Goal: Use online tool/utility: Utilize a website feature to perform a specific function

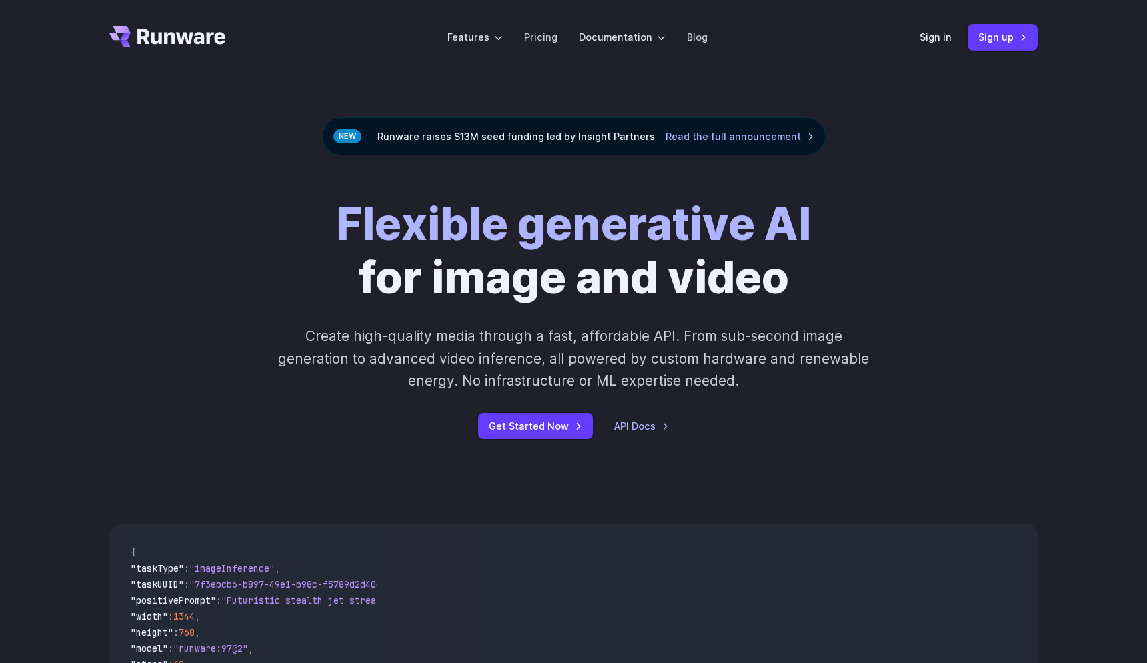
click at [907, 37] on header "Features Tasks Image generation Video generation Sonic Inference Engine™ Models…" at bounding box center [573, 37] width 960 height 75
click at [943, 37] on link "Sign in" at bounding box center [935, 36] width 32 height 15
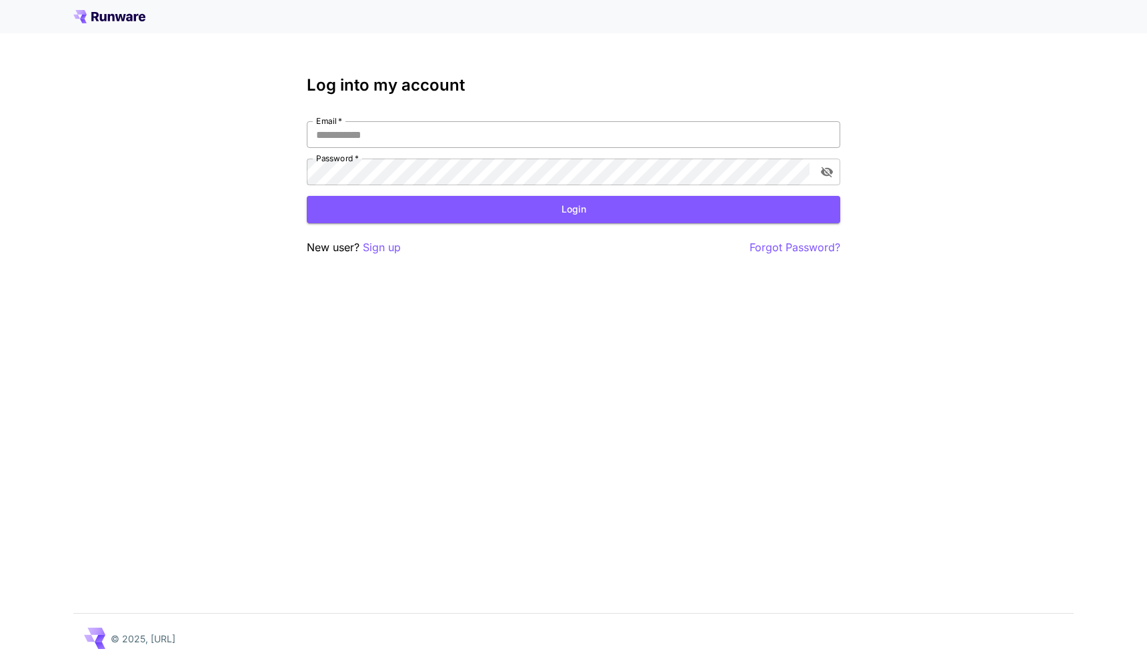
click at [592, 131] on input "Email   *" at bounding box center [573, 134] width 533 height 27
type input "**********"
click button "Login" at bounding box center [573, 209] width 533 height 27
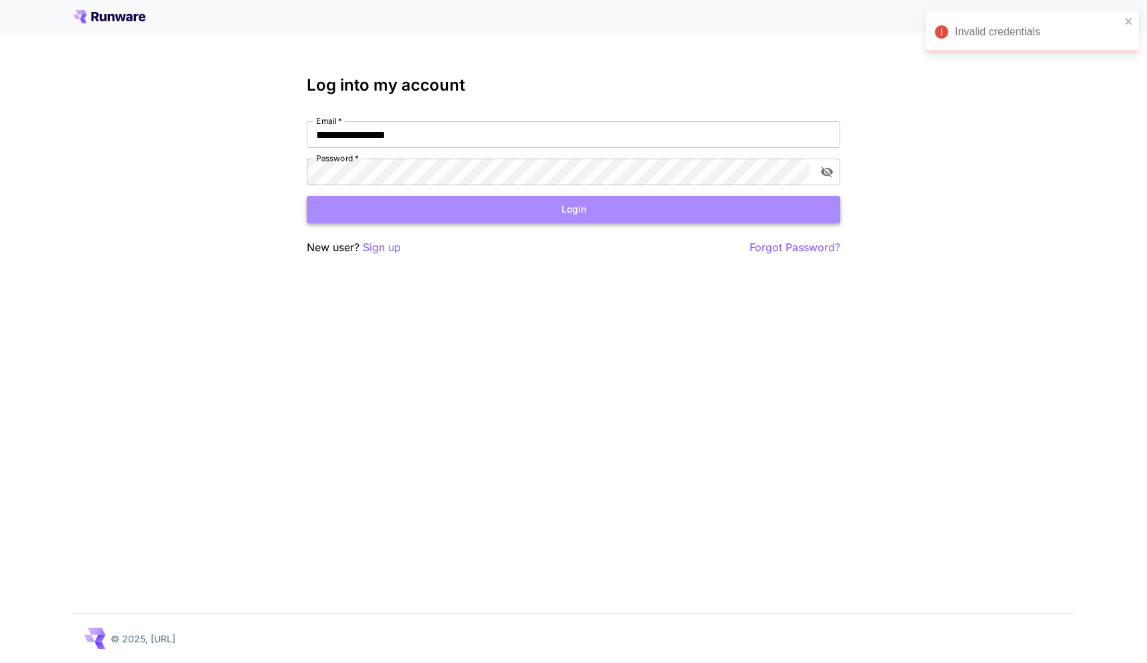
click at [502, 211] on button "Login" at bounding box center [573, 209] width 533 height 27
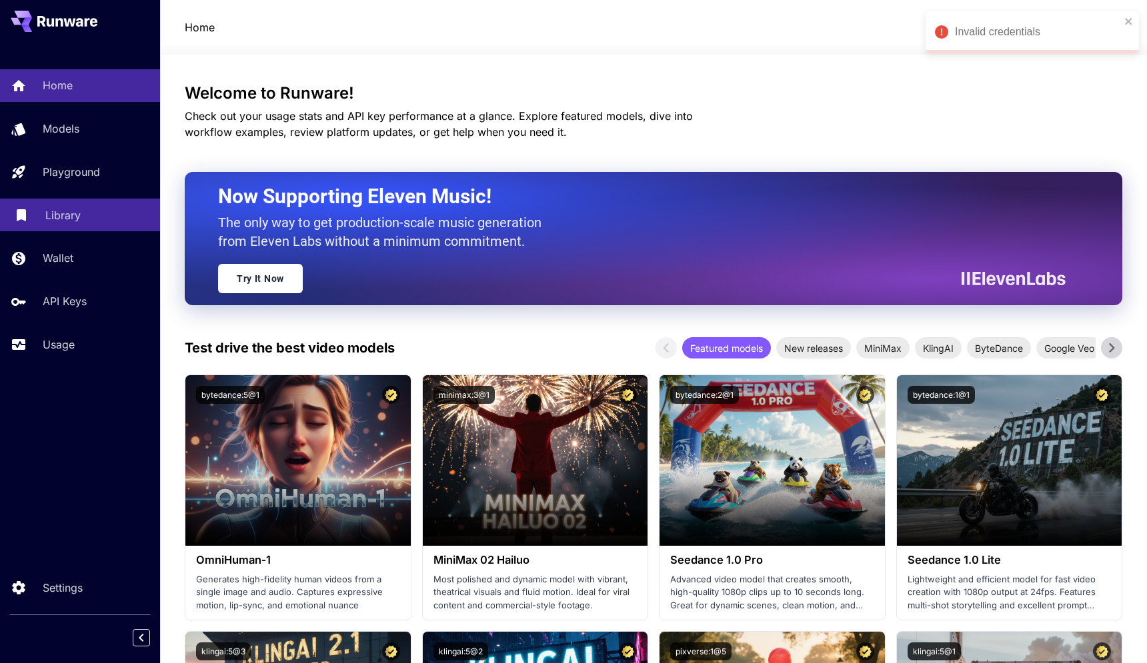
click at [78, 216] on div "Library" at bounding box center [97, 215] width 104 height 16
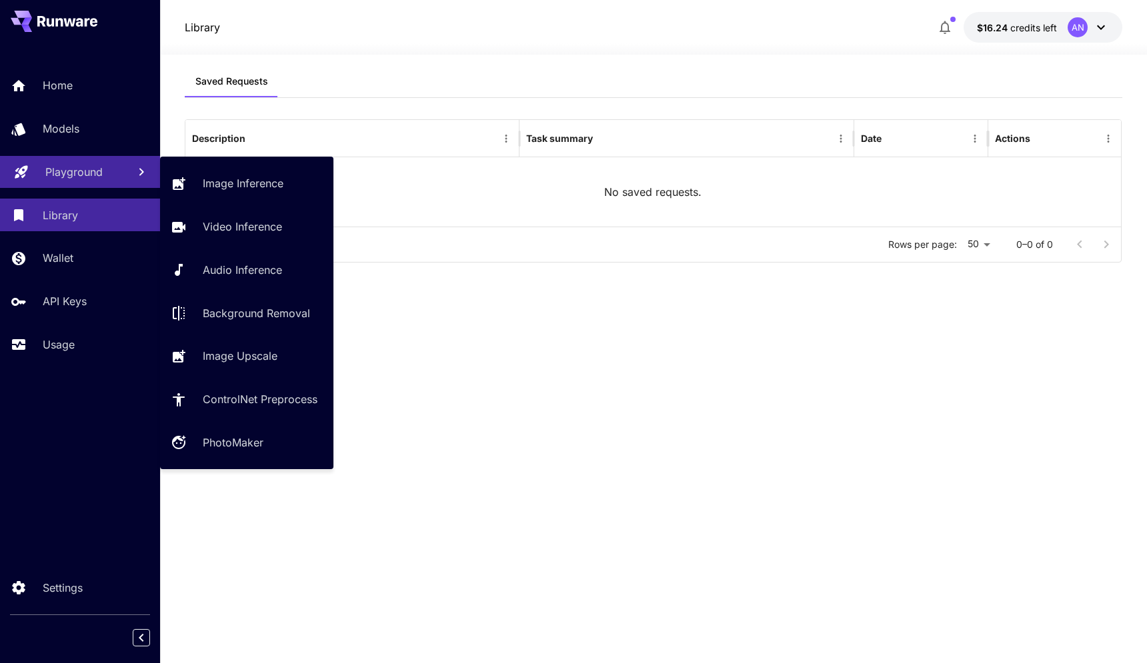
click at [85, 163] on link "Playground" at bounding box center [80, 172] width 160 height 33
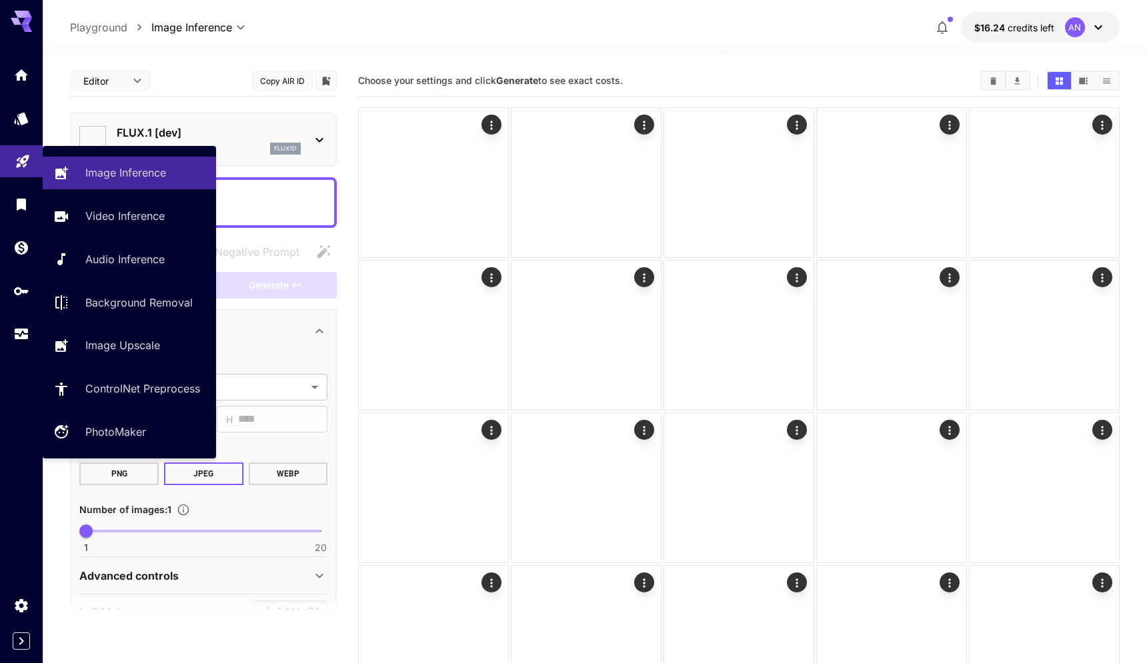
type input "**********"
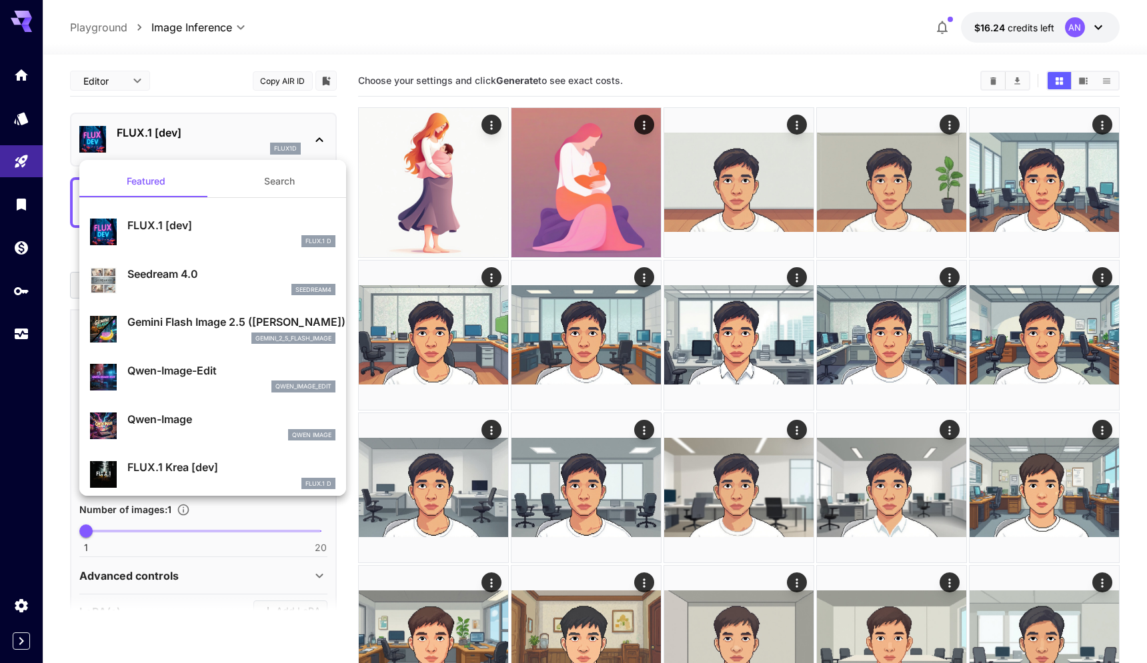
click at [13, 124] on div at bounding box center [573, 331] width 1147 height 663
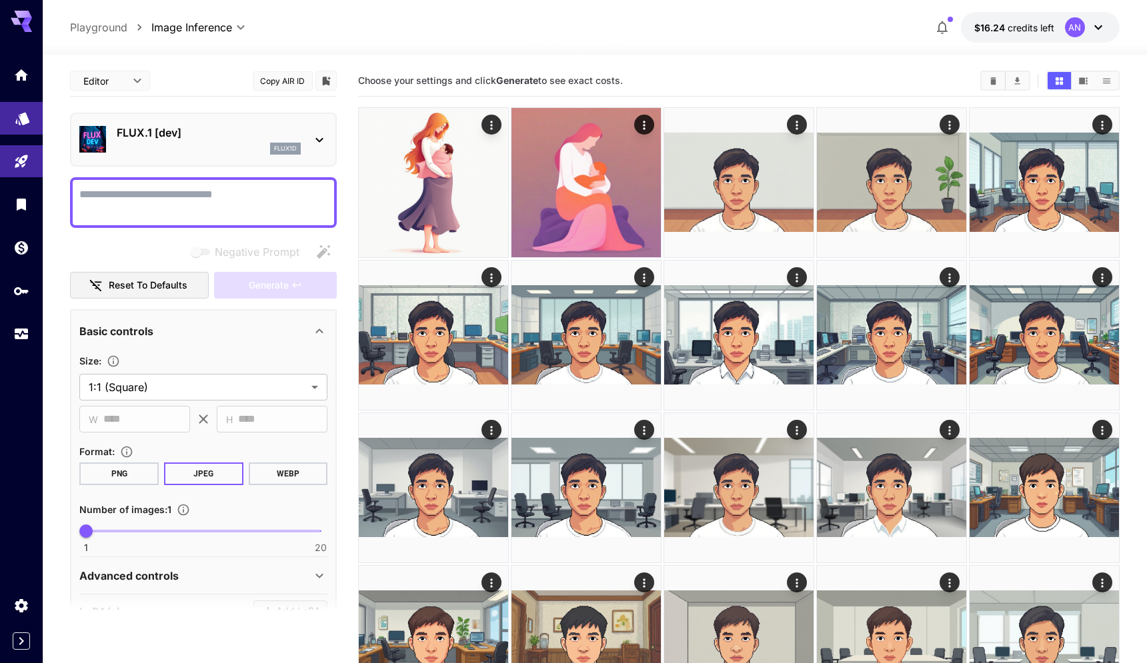
click at [23, 109] on icon "Models" at bounding box center [23, 114] width 16 height 16
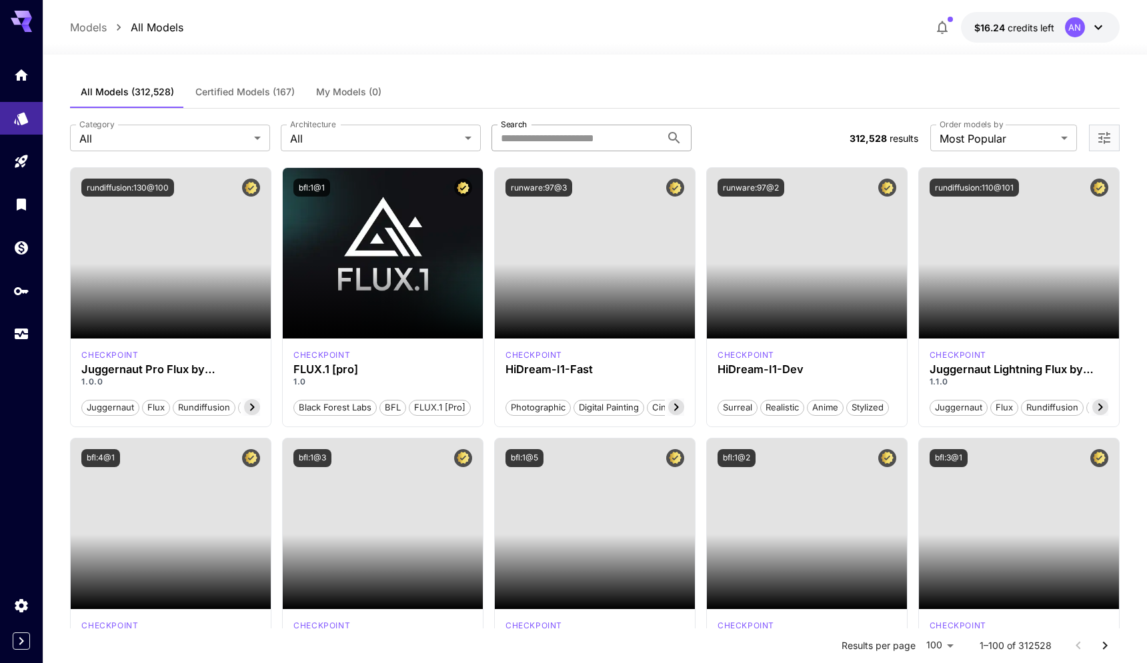
click at [586, 145] on input "Search" at bounding box center [575, 138] width 169 height 27
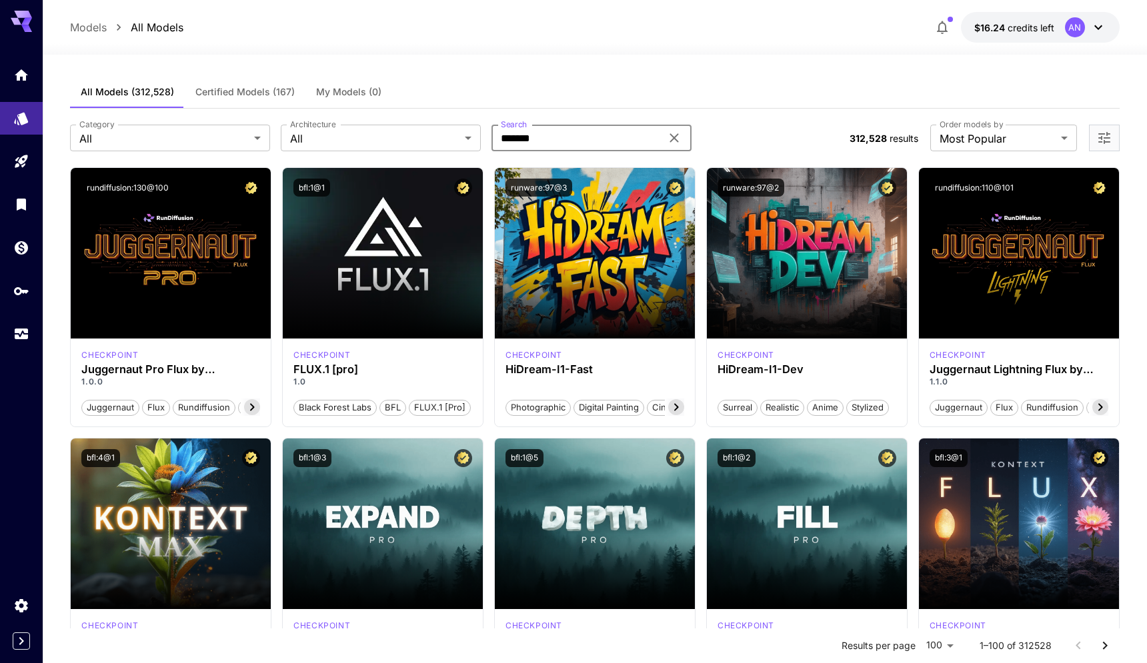
type input "*******"
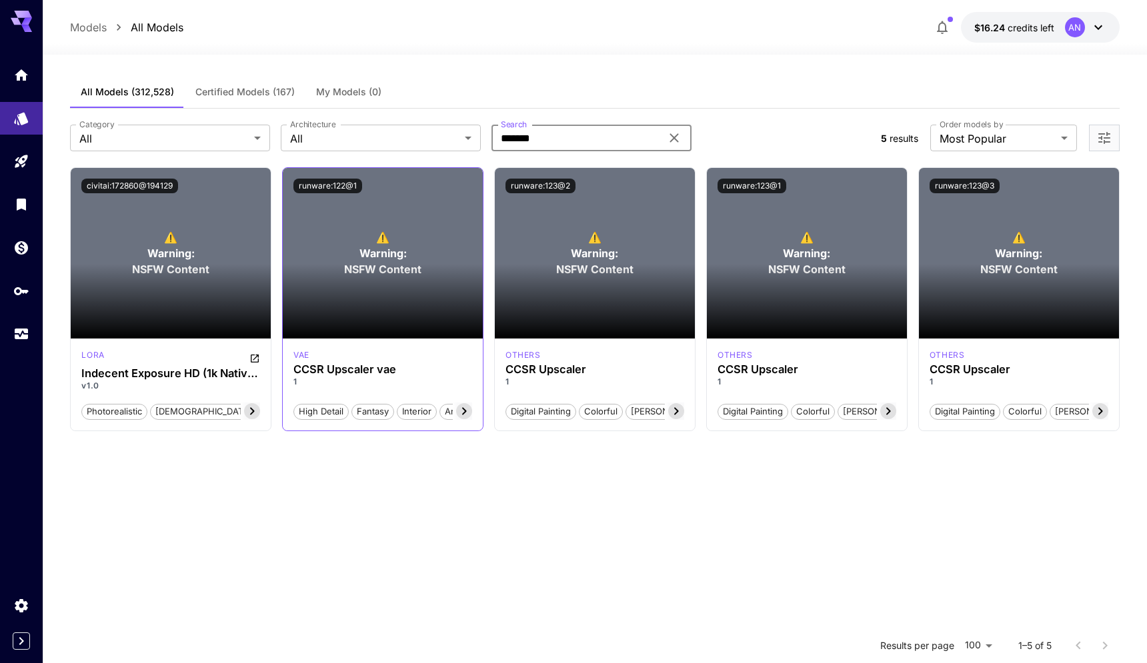
click at [361, 276] on section at bounding box center [383, 301] width 200 height 75
click at [352, 308] on section at bounding box center [383, 301] width 200 height 75
click at [306, 370] on h3 "CCSR Upscaler vae" at bounding box center [382, 369] width 179 height 13
click at [432, 246] on div "⚠️ Warning: NSFW Content" at bounding box center [383, 253] width 200 height 171
click at [305, 339] on div "vae CCSR Upscaler vae 1 High Detail Fantasy Interior Anime" at bounding box center [383, 385] width 200 height 92
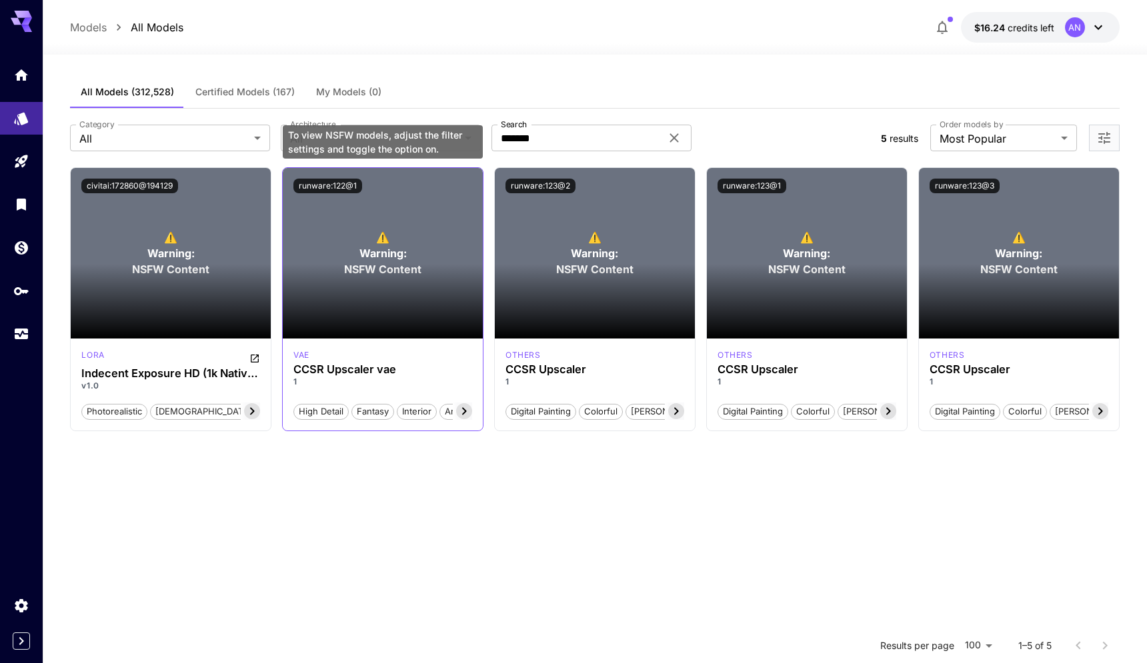
click at [391, 254] on span "Warning:" at bounding box center [382, 253] width 47 height 16
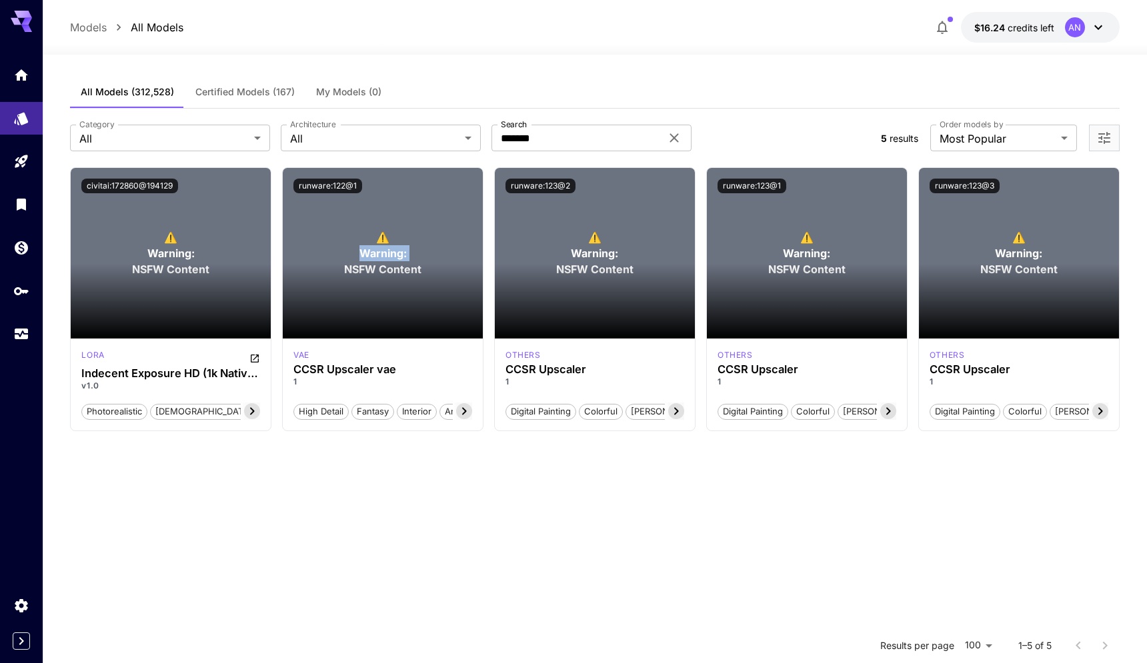
click at [1090, 23] on icon at bounding box center [1098, 27] width 16 height 16
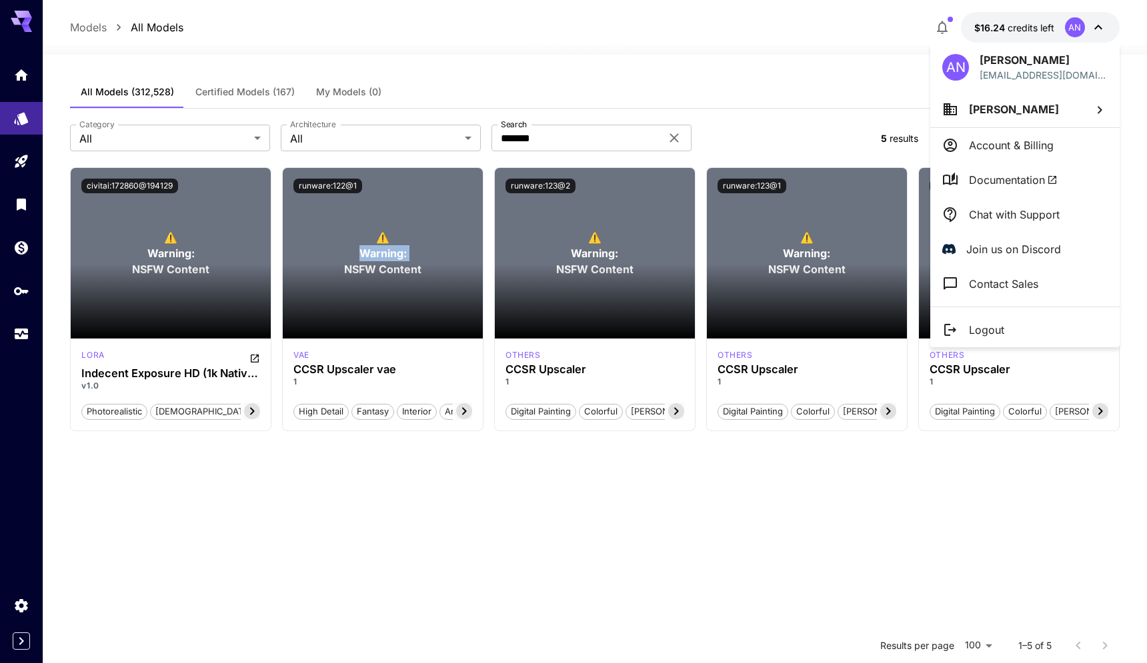
click at [1006, 107] on span "Anh Nguyen" at bounding box center [1014, 109] width 90 height 13
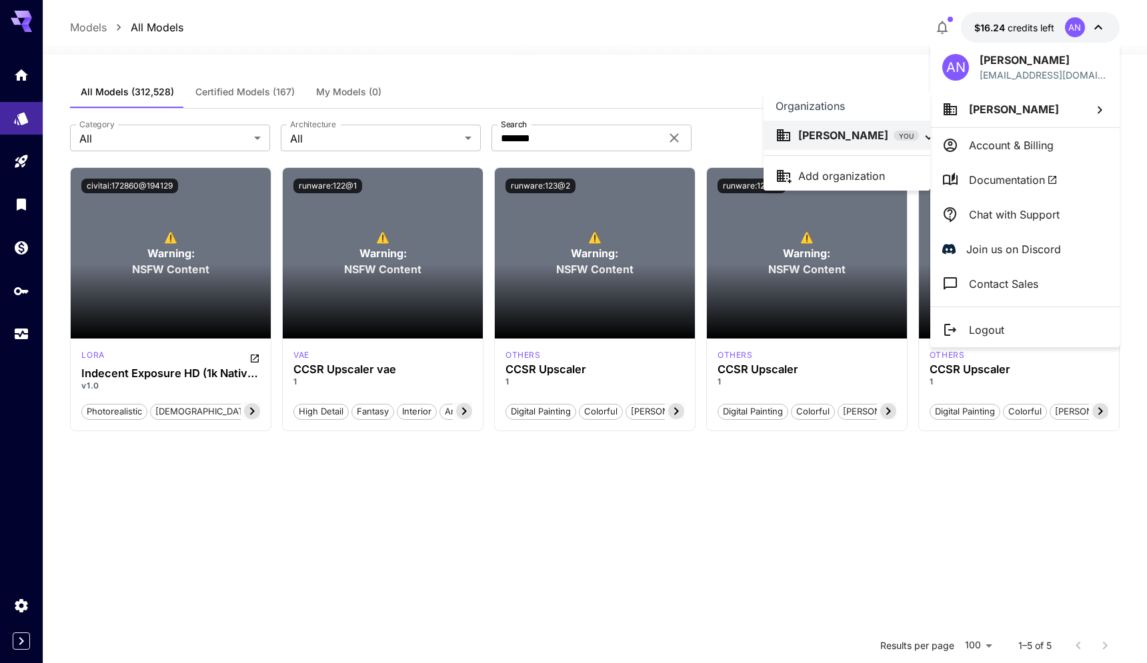
click at [1003, 109] on div at bounding box center [573, 331] width 1147 height 663
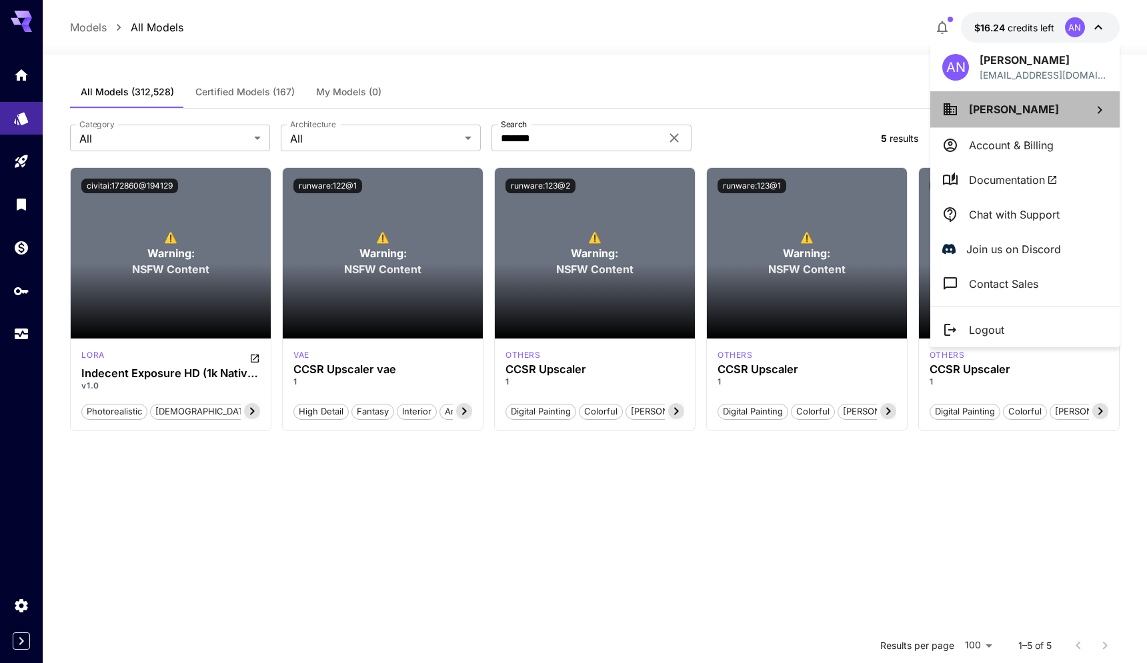
click at [1020, 115] on span "Anh Nguyen" at bounding box center [1014, 109] width 90 height 13
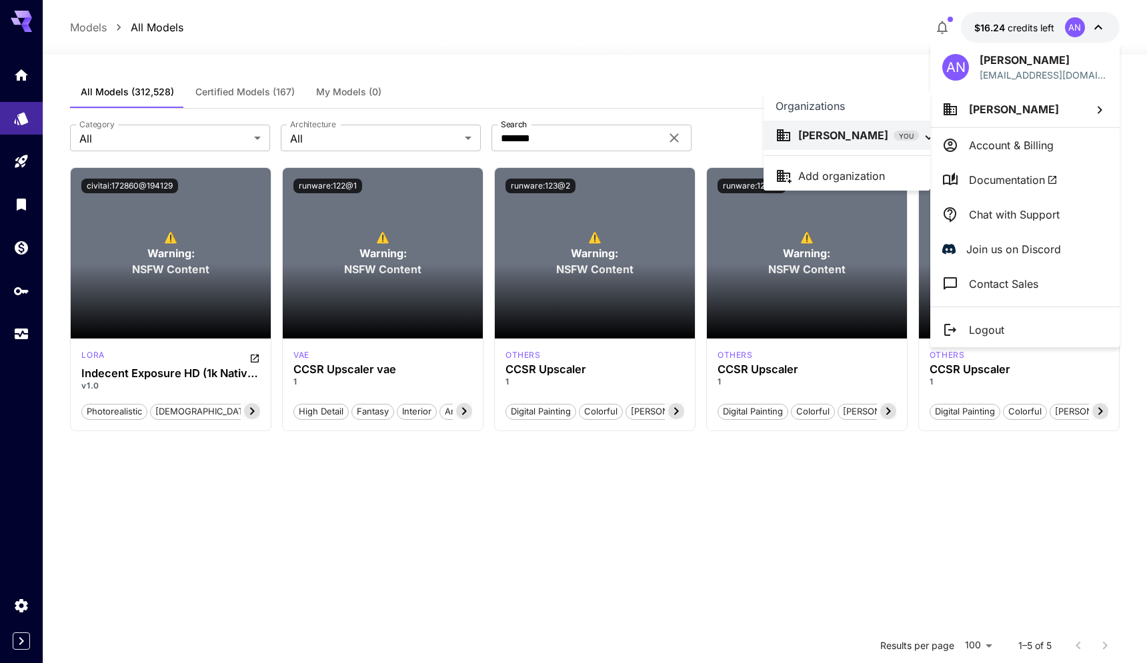
click at [1020, 115] on div at bounding box center [573, 331] width 1147 height 663
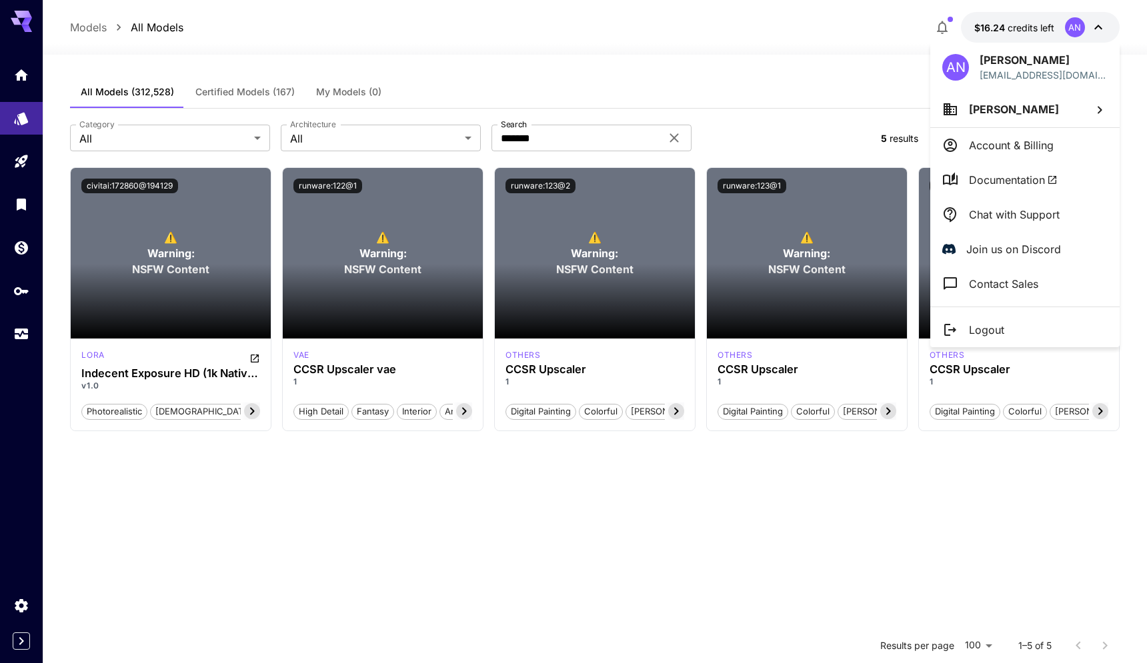
click at [13, 611] on div at bounding box center [573, 331] width 1147 height 663
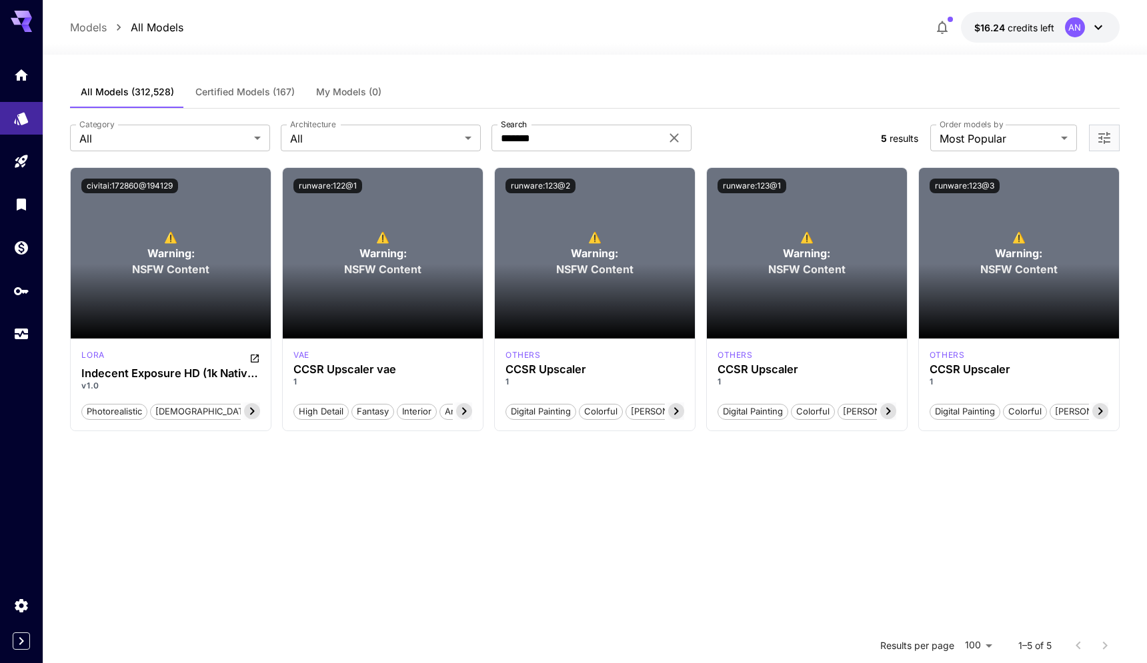
click at [13, 611] on link at bounding box center [21, 605] width 43 height 33
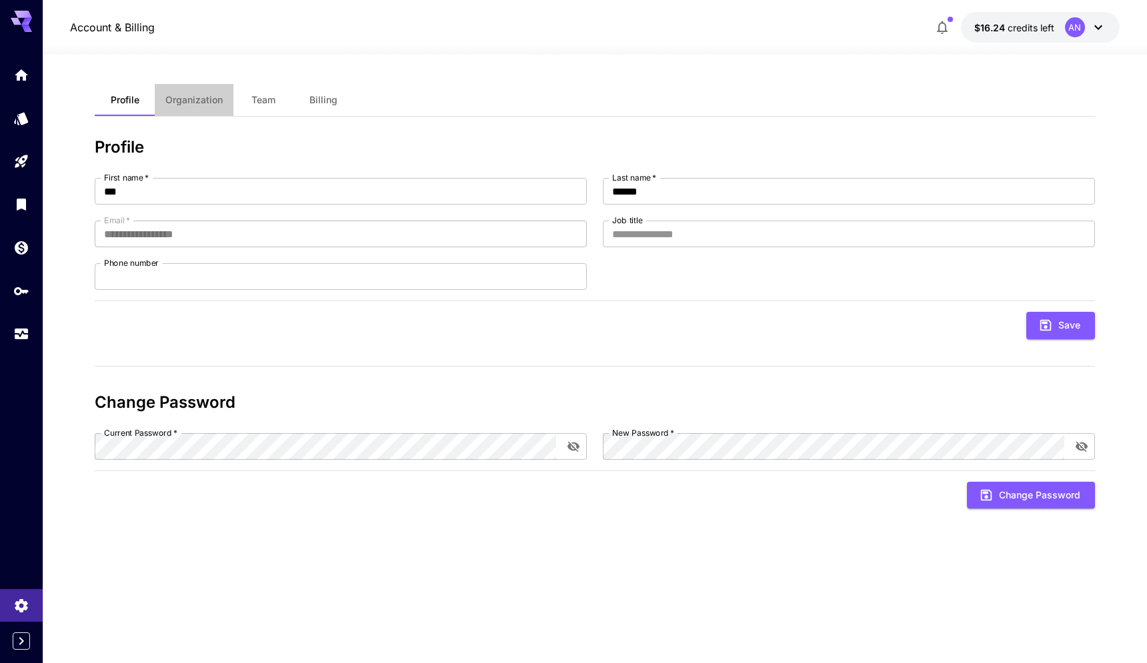
click at [211, 101] on span "Organization" at bounding box center [193, 100] width 57 height 12
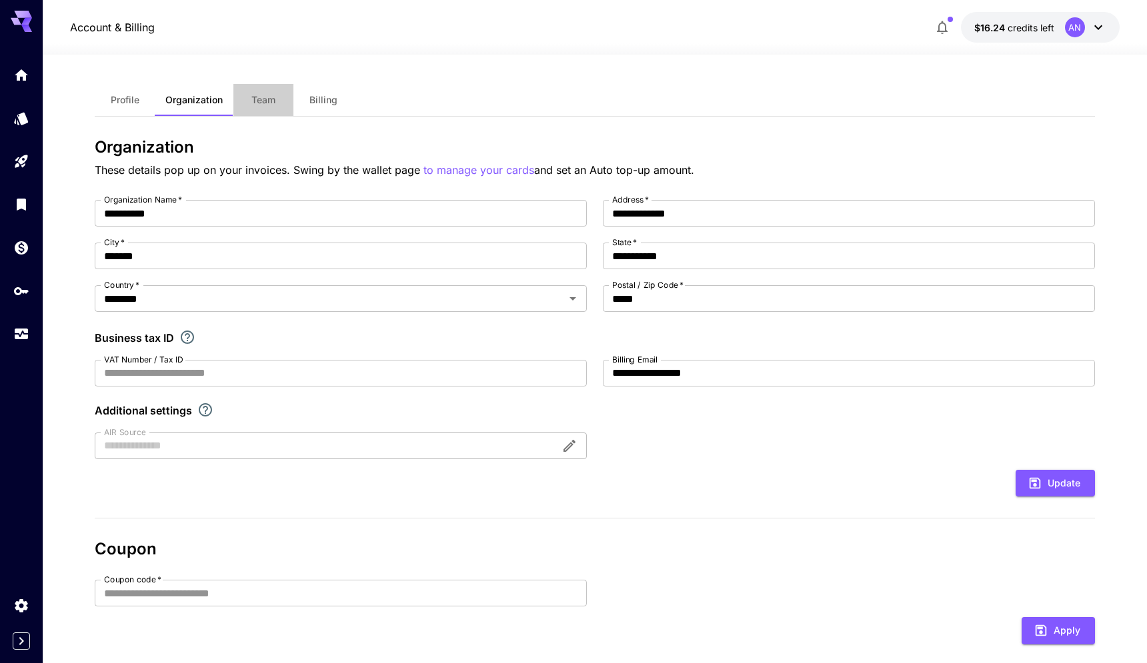
click at [267, 105] on span "Team" at bounding box center [263, 100] width 24 height 12
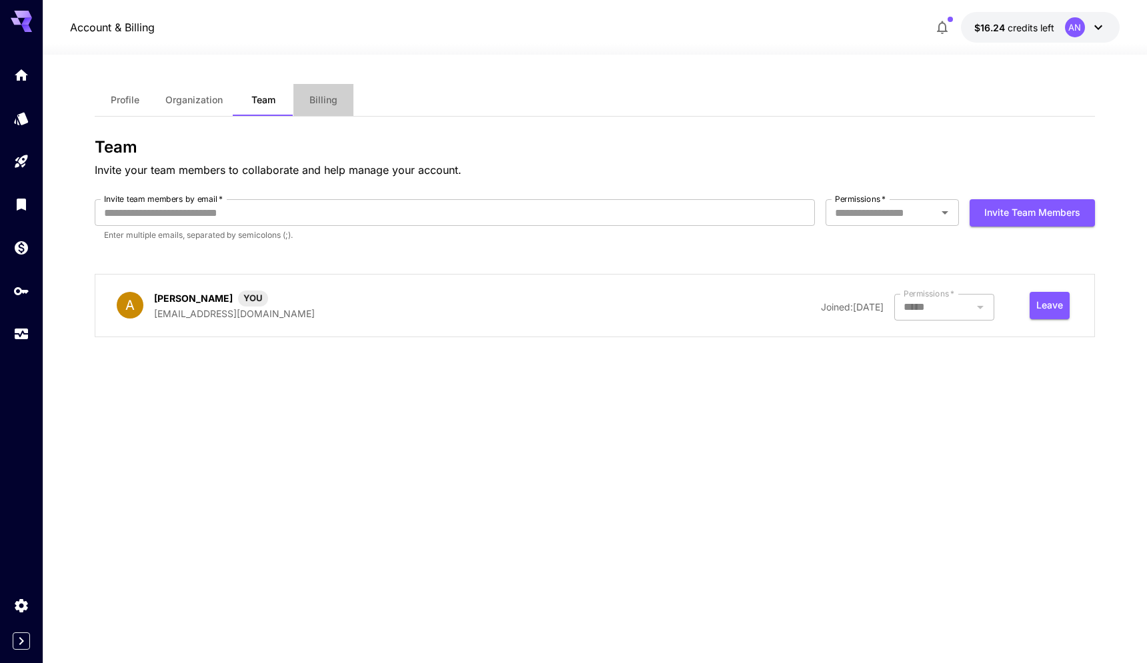
click at [314, 99] on span "Billing" at bounding box center [323, 100] width 28 height 12
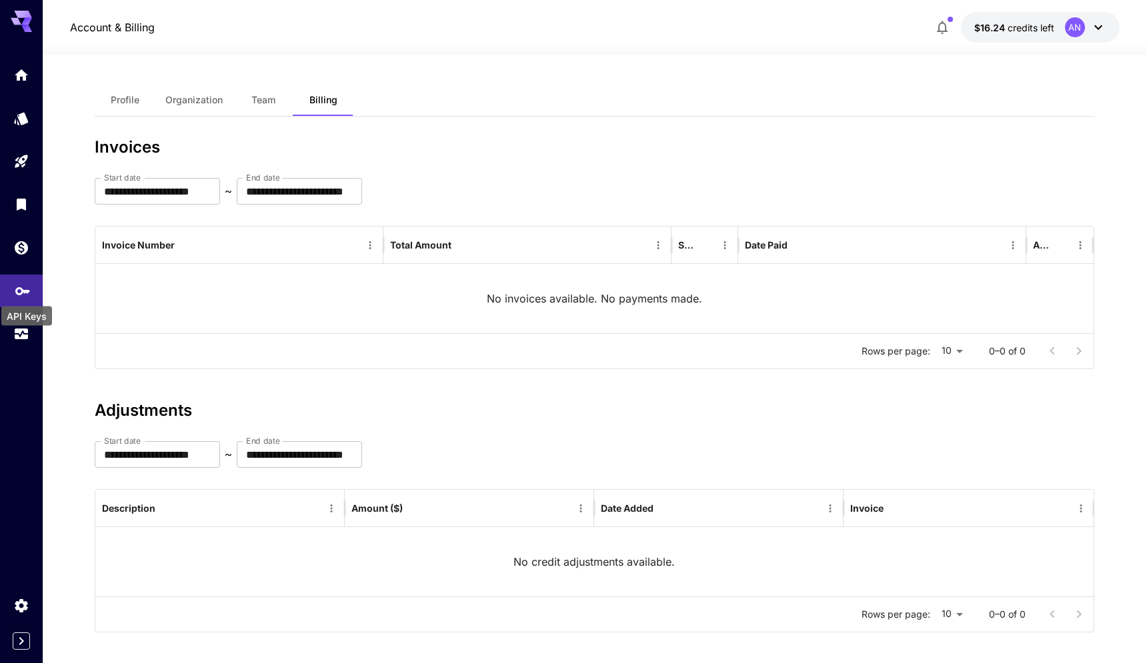
click at [21, 295] on icon "API Keys" at bounding box center [23, 287] width 16 height 16
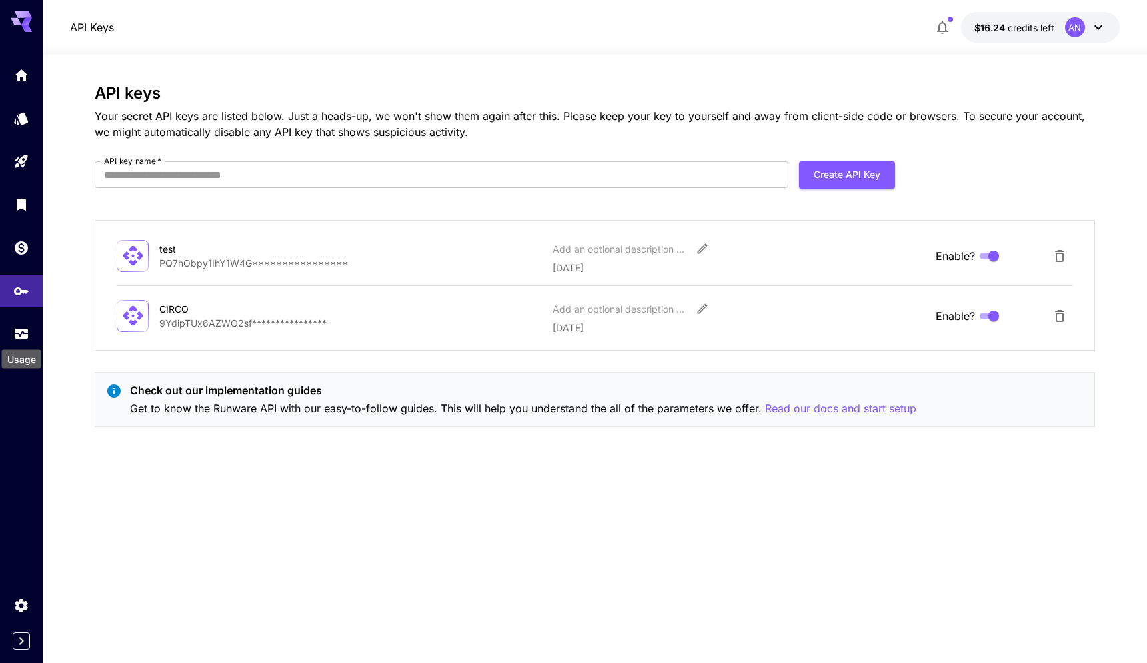
click at [19, 341] on div "Usage" at bounding box center [22, 356] width 42 height 30
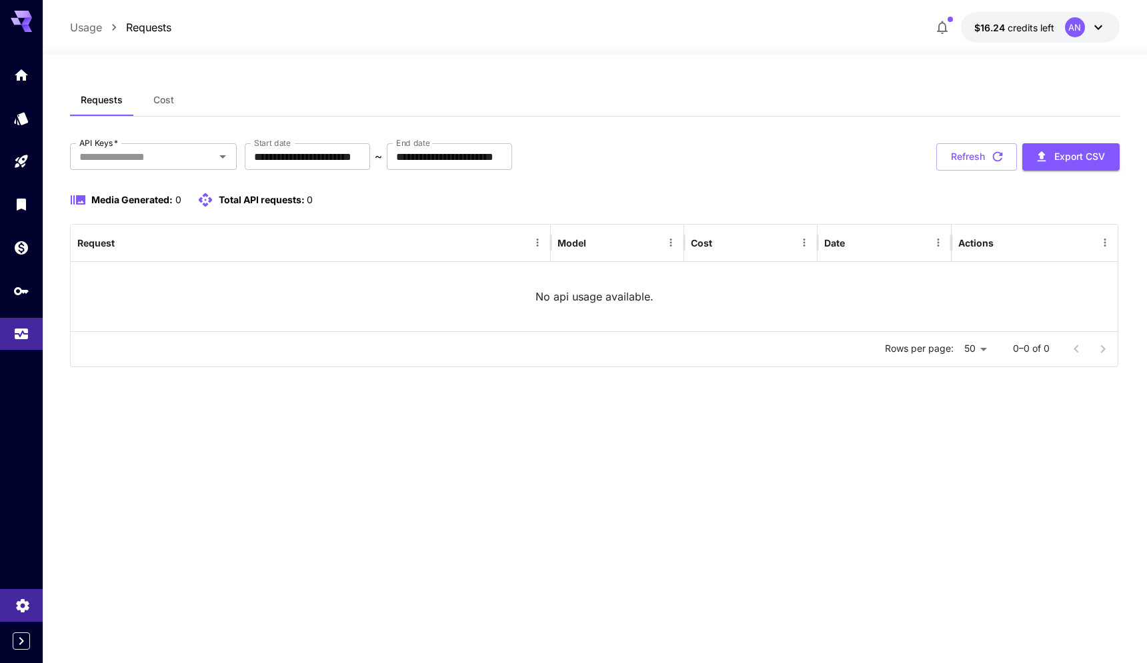
click at [22, 600] on icon "Settings" at bounding box center [23, 602] width 16 height 16
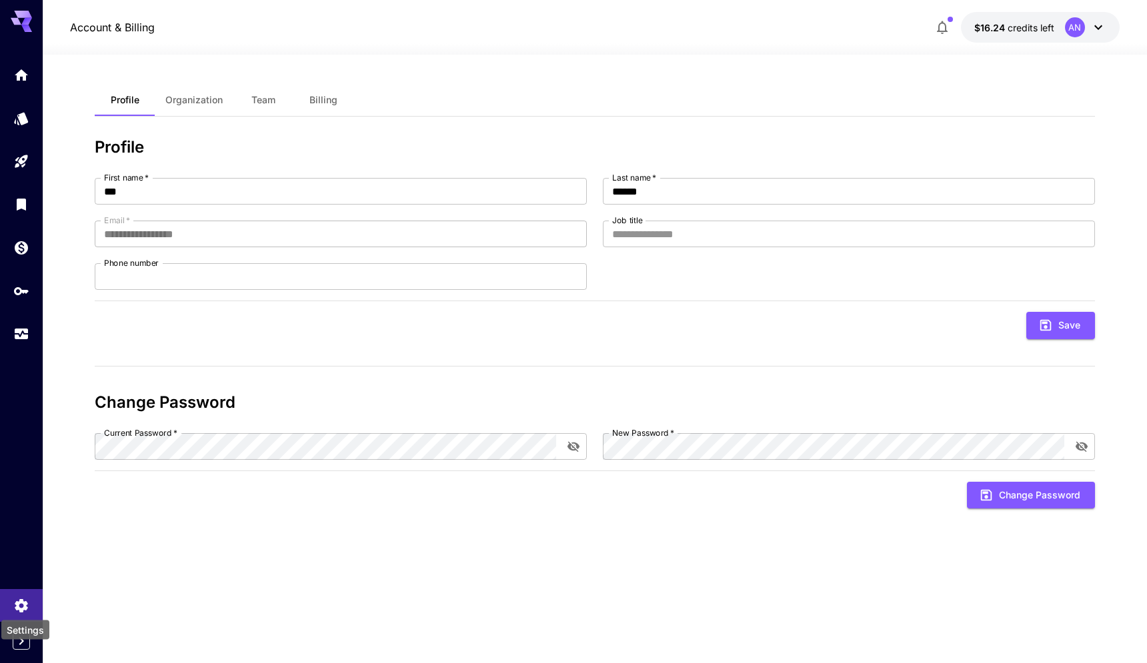
click at [23, 641] on div "Settings" at bounding box center [25, 626] width 51 height 30
click at [21, 643] on icon "Expand sidebar" at bounding box center [21, 641] width 16 height 16
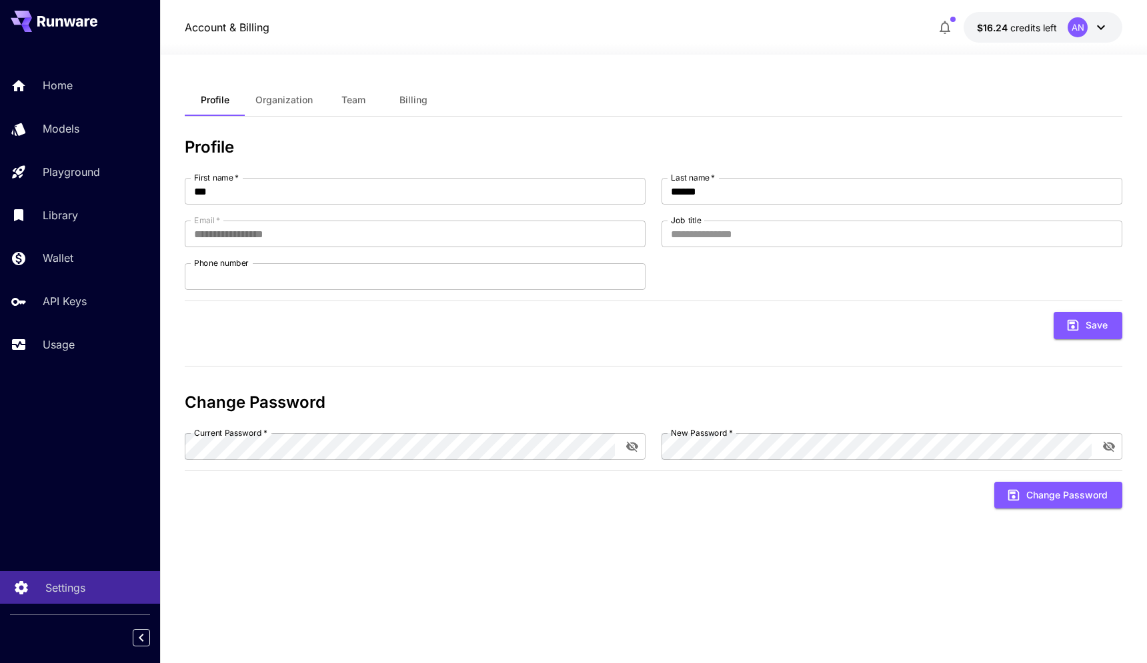
click at [63, 599] on link "Settings" at bounding box center [80, 587] width 160 height 33
click at [273, 104] on span "Organization" at bounding box center [283, 100] width 57 height 12
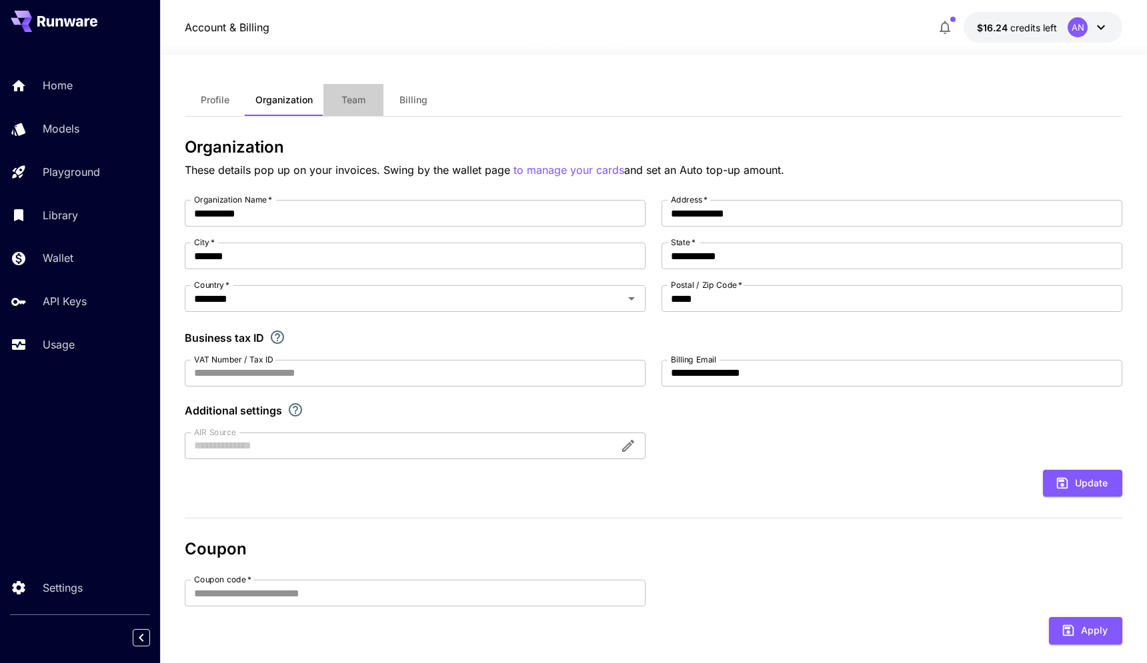
click at [358, 115] on button "Team" at bounding box center [353, 100] width 60 height 32
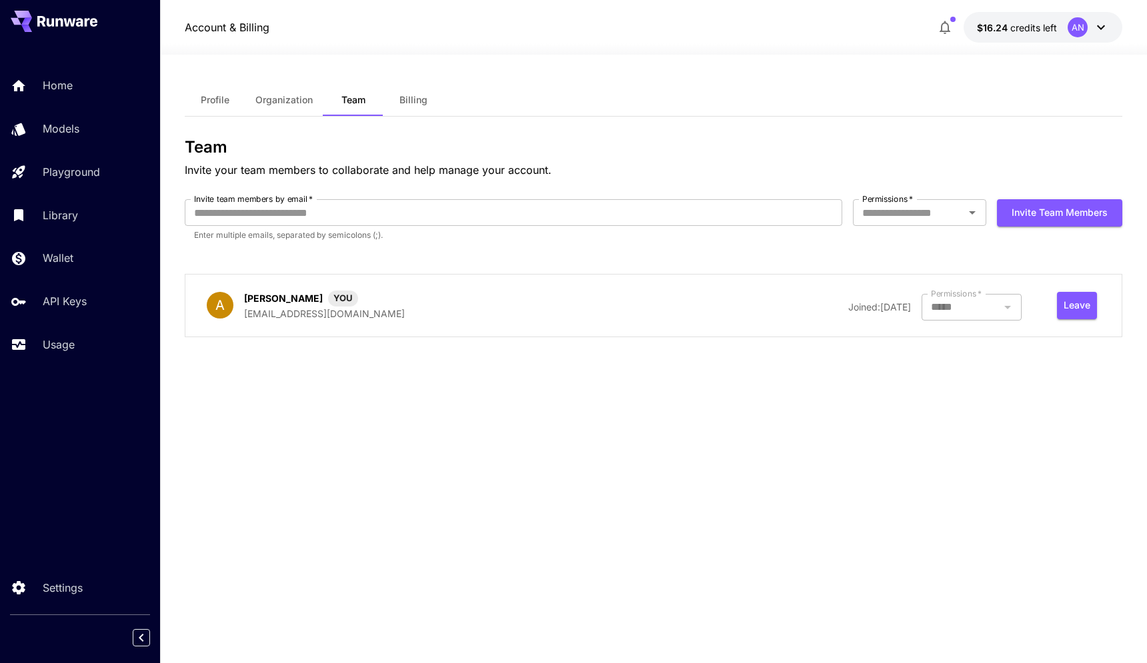
click at [405, 109] on button "Billing" at bounding box center [413, 100] width 60 height 32
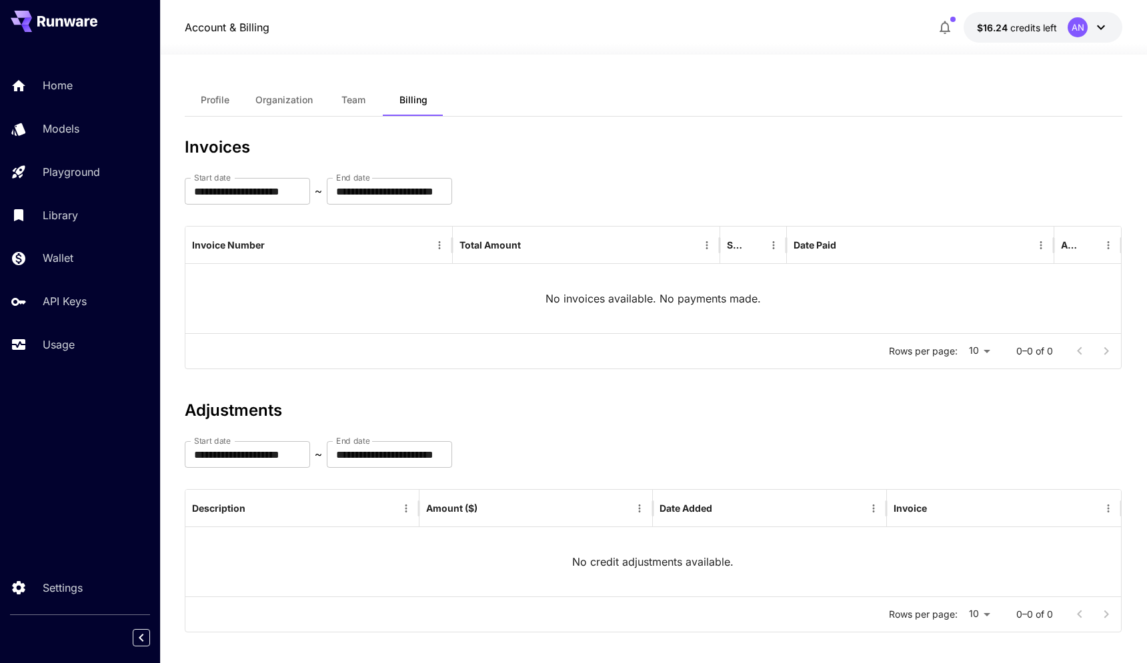
click at [212, 110] on button "Profile" at bounding box center [215, 100] width 60 height 32
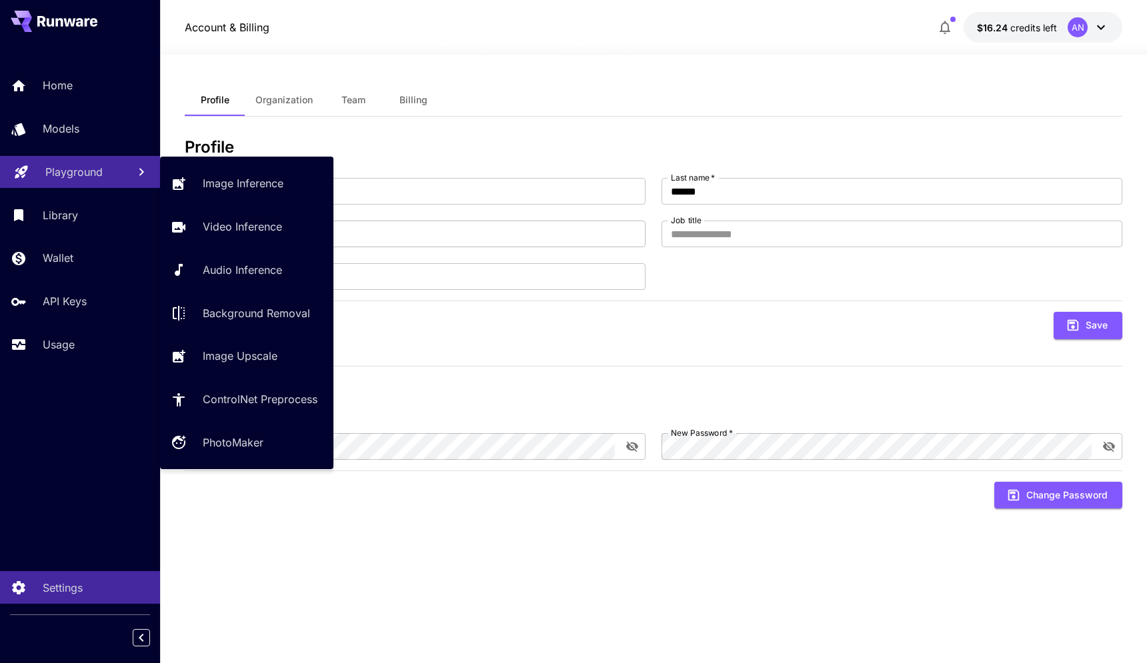
click at [69, 179] on p "Playground" at bounding box center [73, 172] width 57 height 16
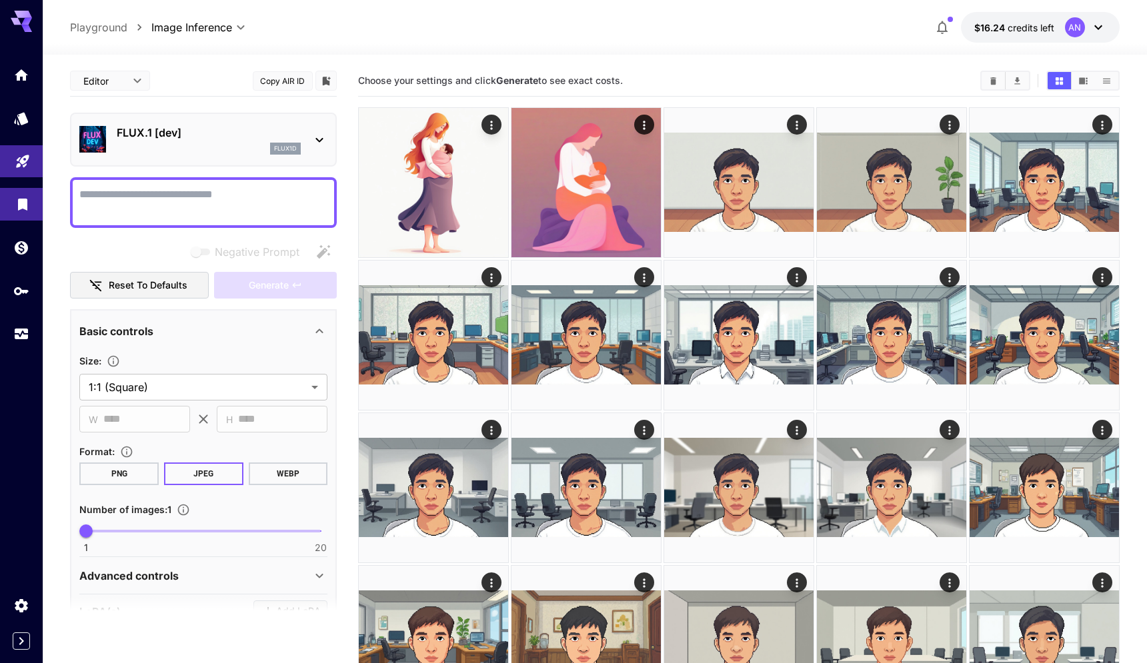
click at [13, 209] on link at bounding box center [21, 204] width 43 height 33
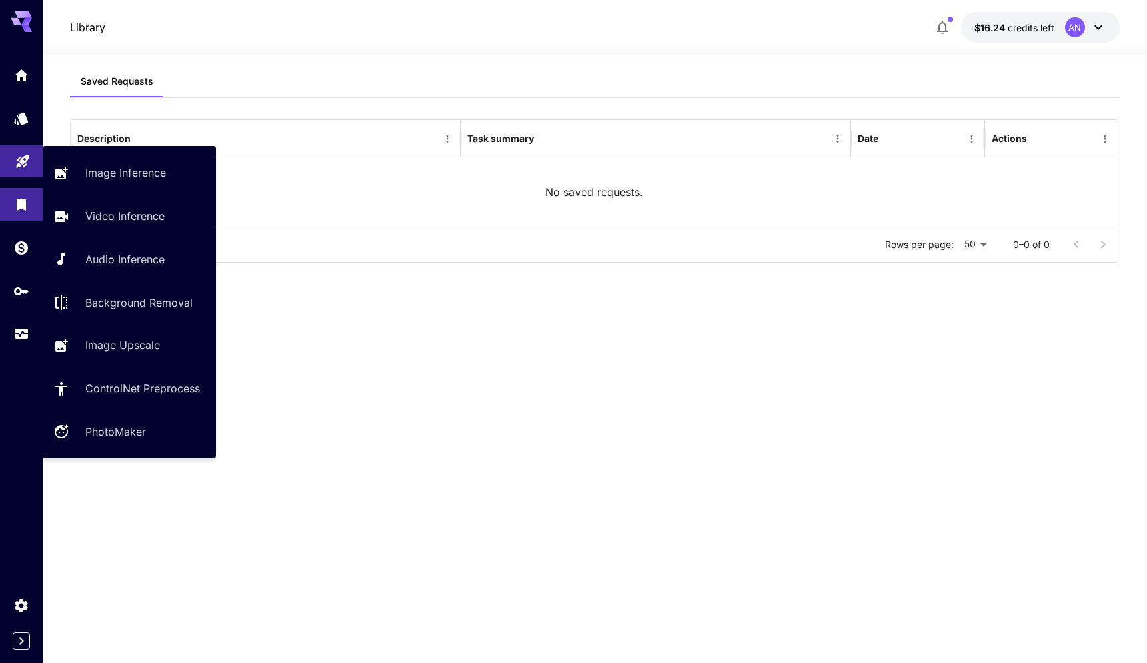
click at [28, 153] on icon "Playground" at bounding box center [22, 157] width 13 height 13
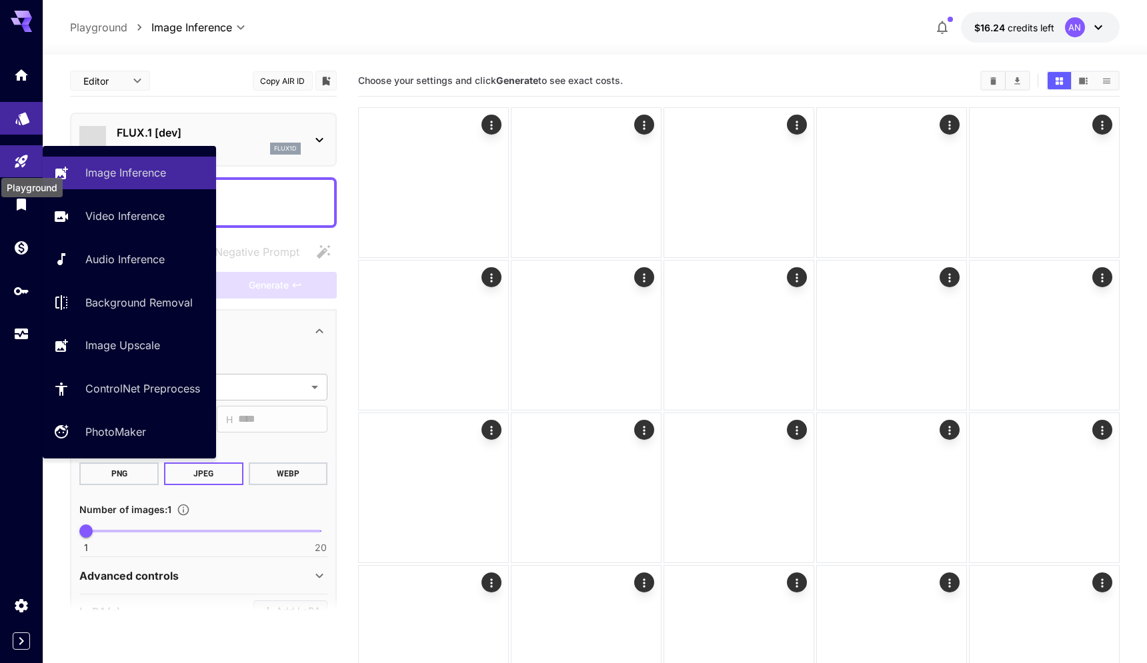
click at [21, 109] on icon "Models" at bounding box center [23, 114] width 16 height 16
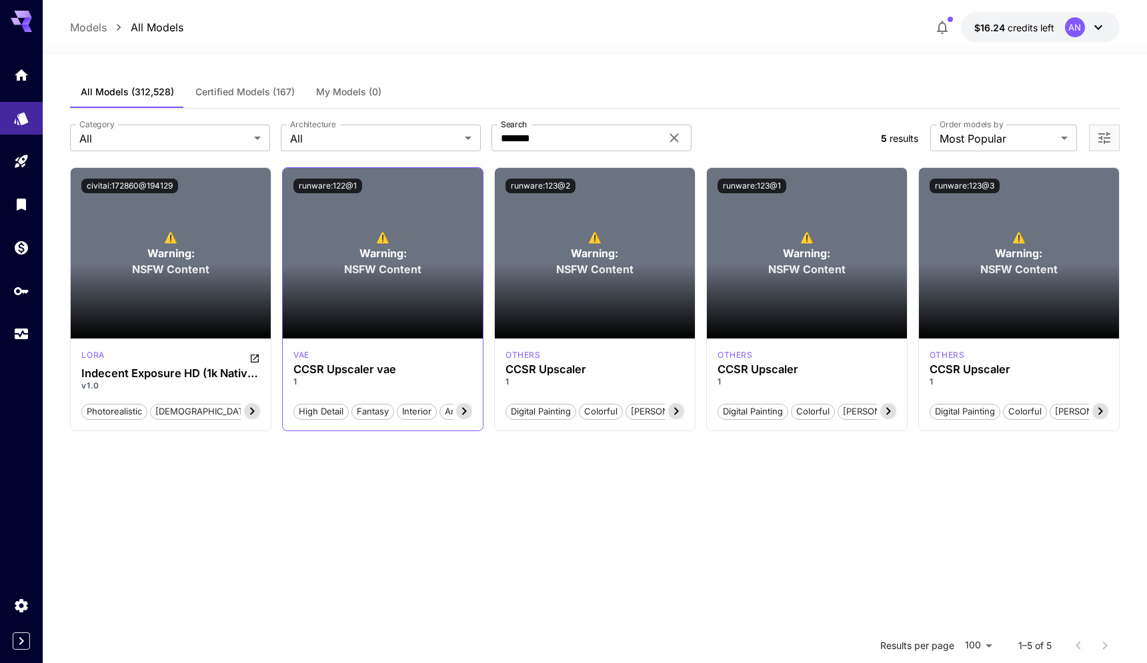
click at [354, 280] on section at bounding box center [383, 301] width 200 height 75
click at [375, 257] on span "Warning:" at bounding box center [382, 253] width 47 height 16
click at [1105, 139] on icon "Open more filters" at bounding box center [1104, 138] width 12 height 12
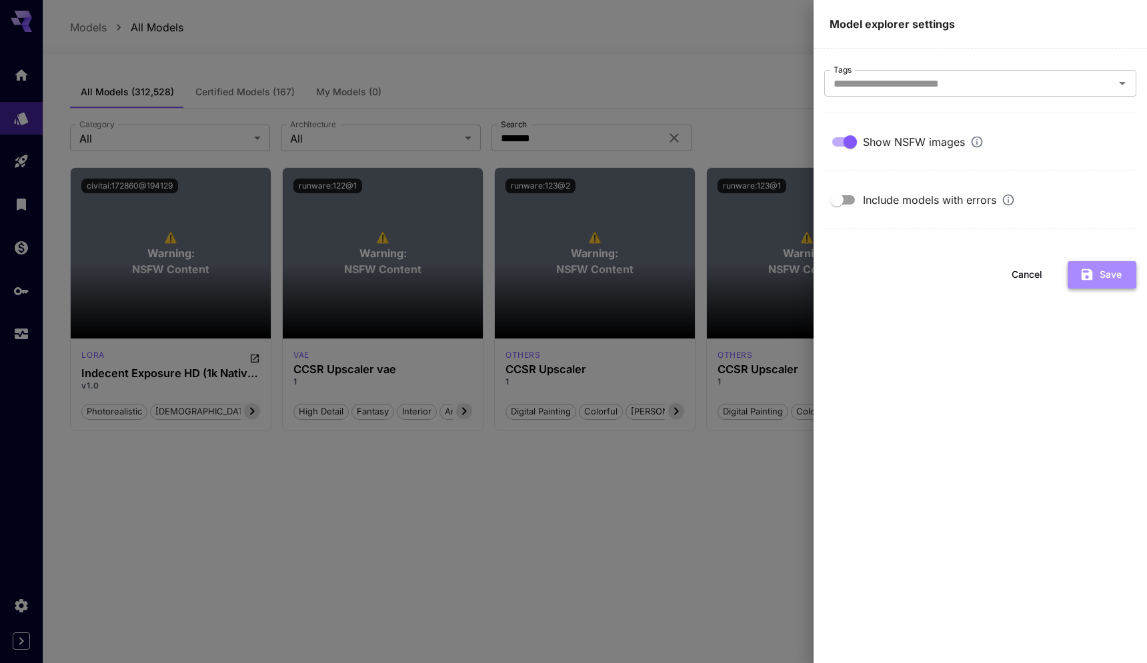
click at [1112, 279] on button "Save" at bounding box center [1101, 274] width 69 height 27
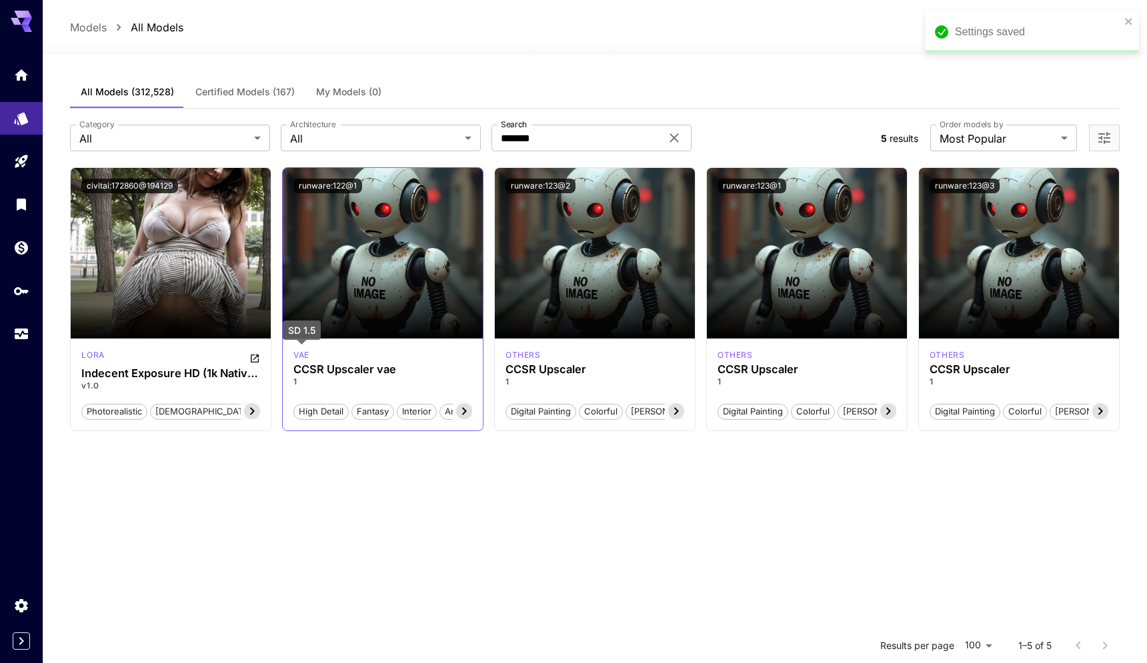
click at [303, 354] on p "vae" at bounding box center [301, 355] width 16 height 12
click at [333, 377] on p "1" at bounding box center [382, 382] width 179 height 12
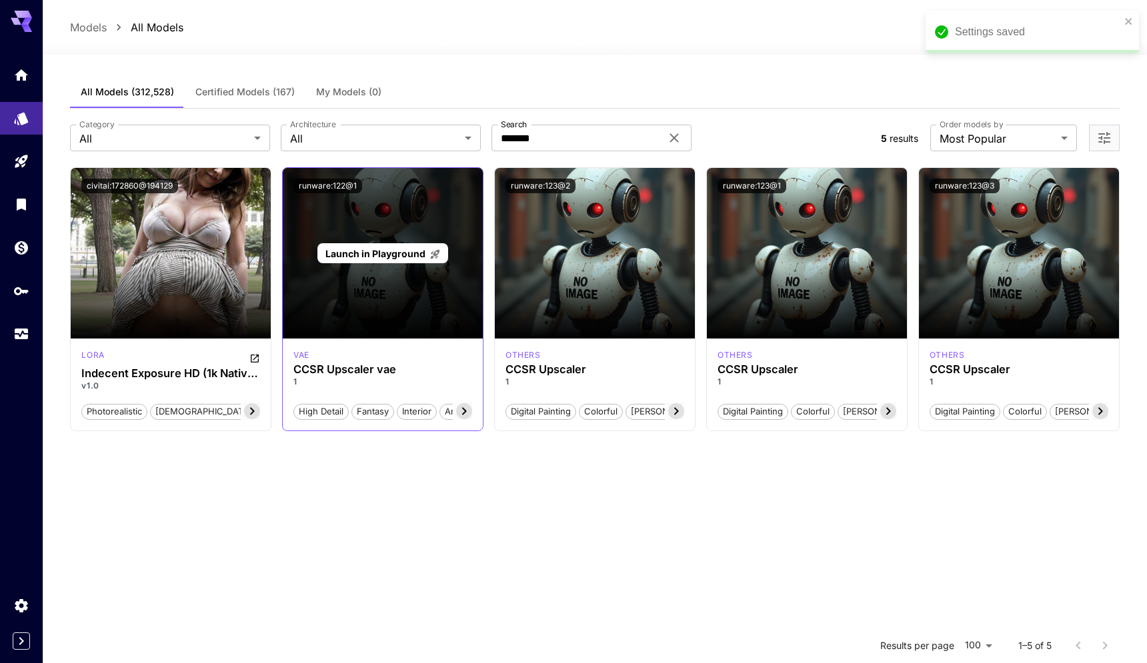
click at [394, 248] on span "Launch in Playground" at bounding box center [375, 253] width 100 height 11
